Goal: Task Accomplishment & Management: Manage account settings

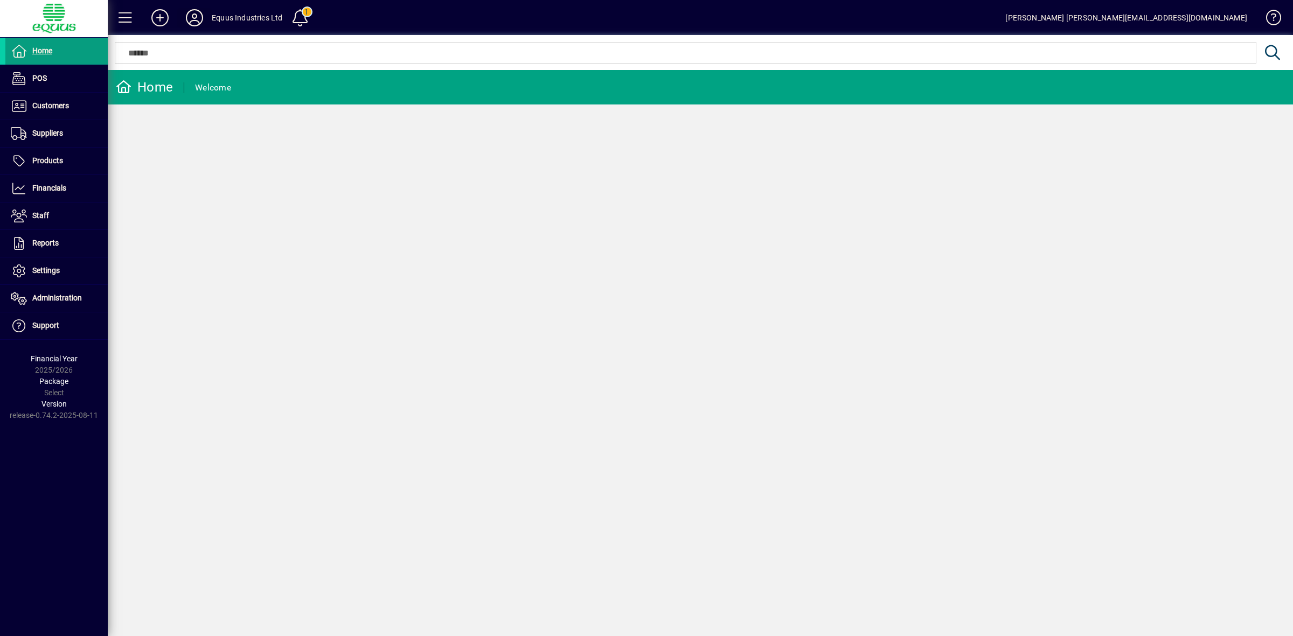
click at [195, 19] on icon at bounding box center [195, 17] width 22 height 17
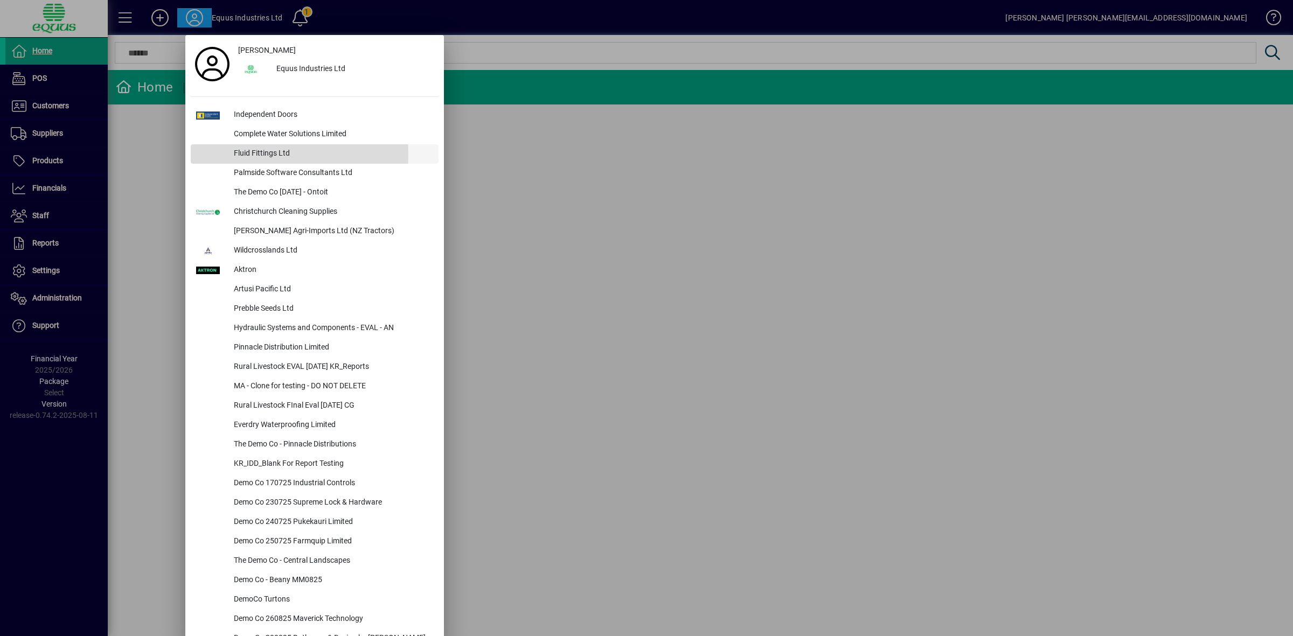
click at [243, 155] on div "Fluid Fittings Ltd" at bounding box center [331, 153] width 213 height 19
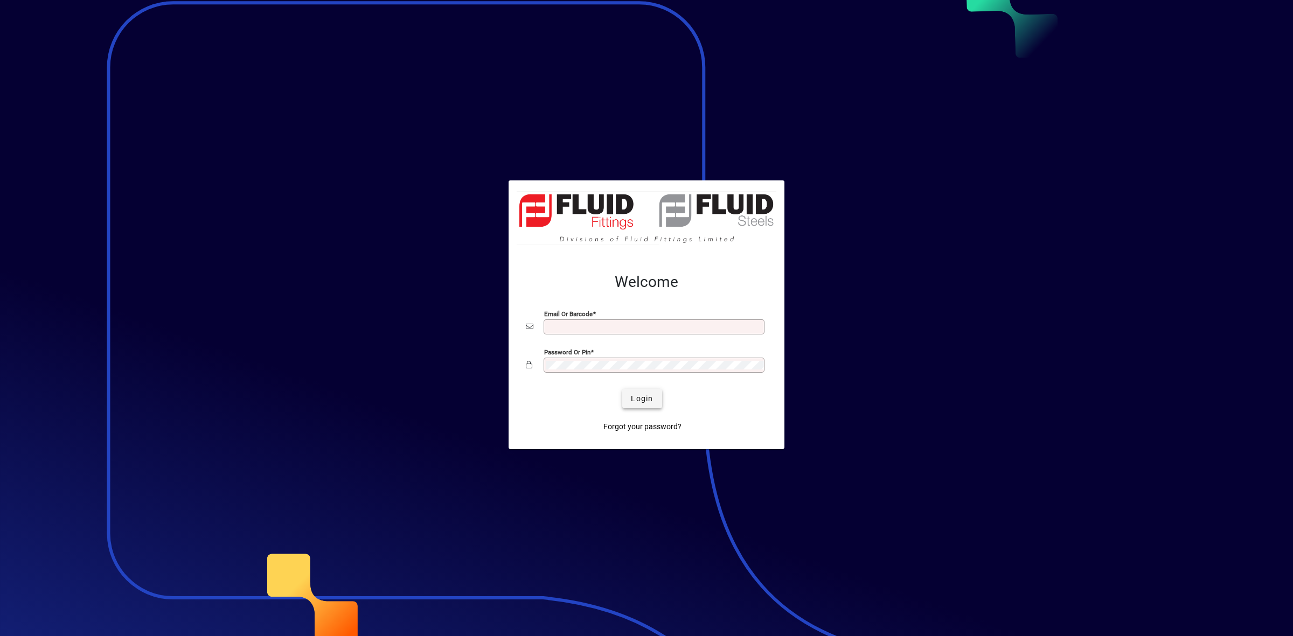
type input "**********"
click at [644, 400] on span "Login" at bounding box center [642, 398] width 22 height 11
